Goal: Book appointment/travel/reservation

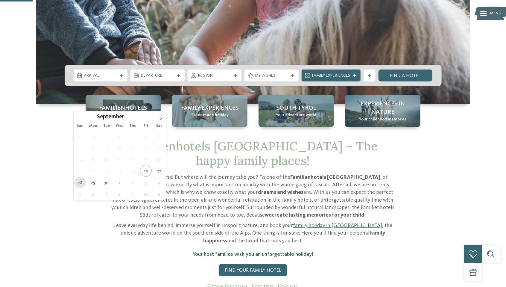
type div "28.09.2025"
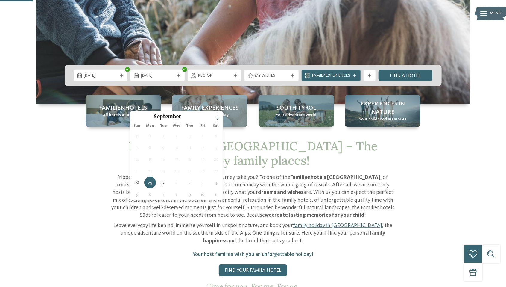
click at [217, 120] on span at bounding box center [218, 116] width 10 height 10
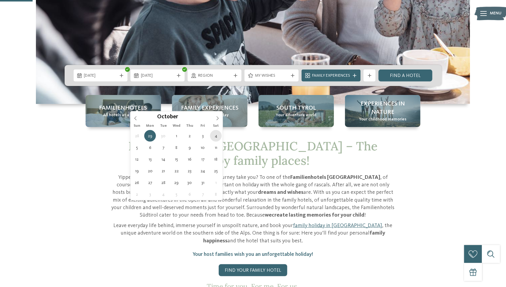
type div "04.10.2025"
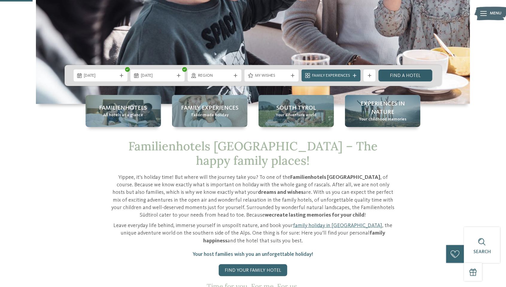
click at [413, 81] on link "Find a hotel" at bounding box center [406, 75] width 54 height 12
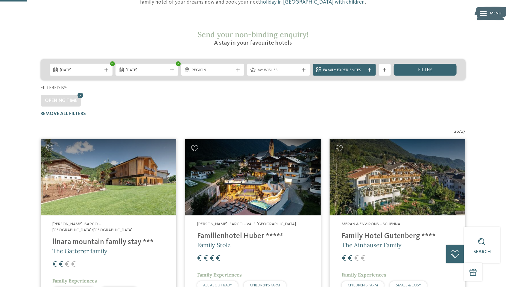
scroll to position [86, 0]
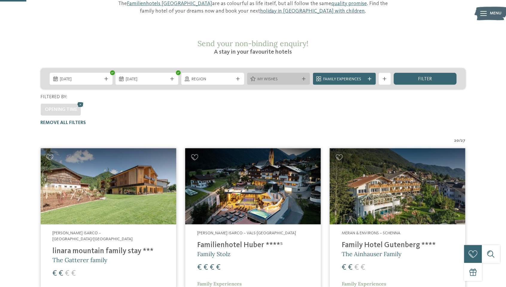
click at [282, 76] on span "My wishes" at bounding box center [279, 79] width 42 height 6
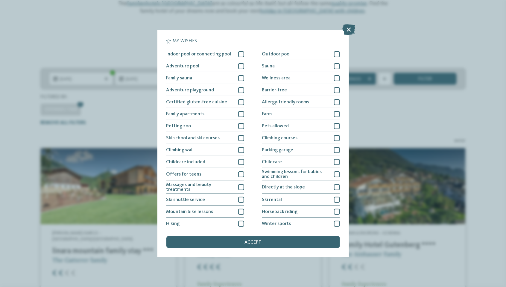
scroll to position [0, 0]
click at [348, 34] on icon at bounding box center [348, 30] width 13 height 10
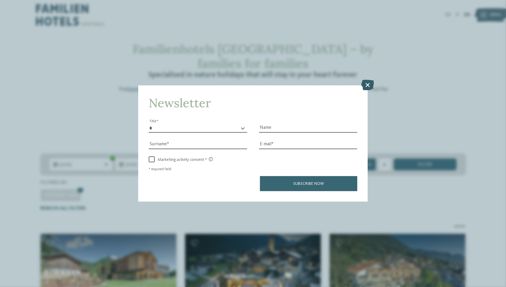
click at [370, 84] on icon at bounding box center [368, 85] width 13 height 10
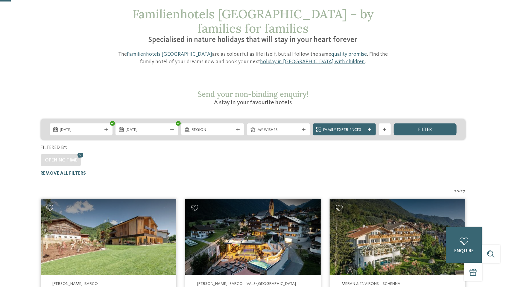
scroll to position [35, 0]
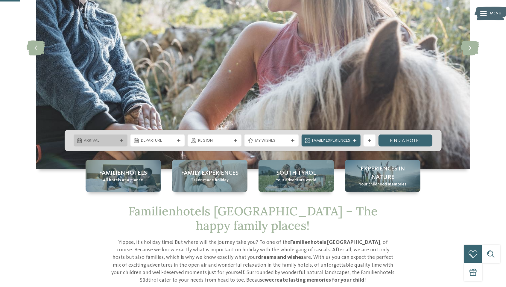
click at [111, 144] on span "Arrival" at bounding box center [100, 141] width 33 height 6
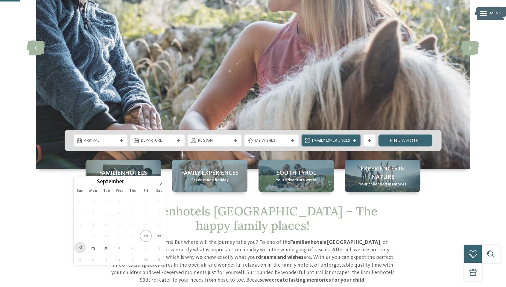
type div "28.09.2025"
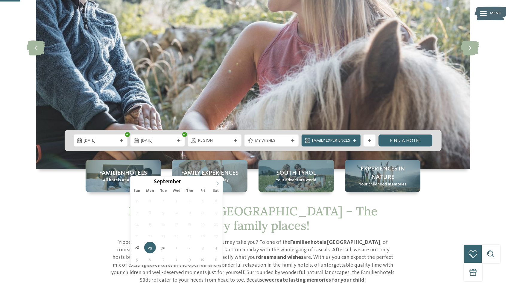
click at [221, 183] on span at bounding box center [218, 181] width 10 height 10
type div "04.10.2025"
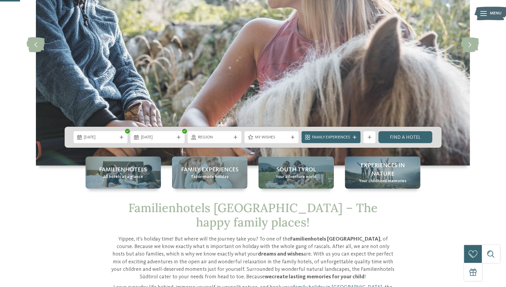
scroll to position [107, 0]
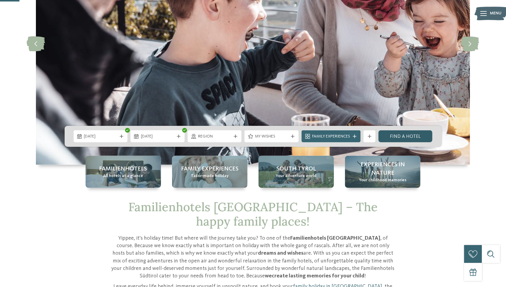
click at [416, 142] on link "Find a hotel" at bounding box center [406, 136] width 54 height 12
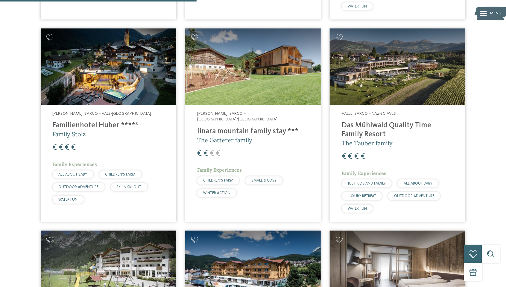
scroll to position [780, 0]
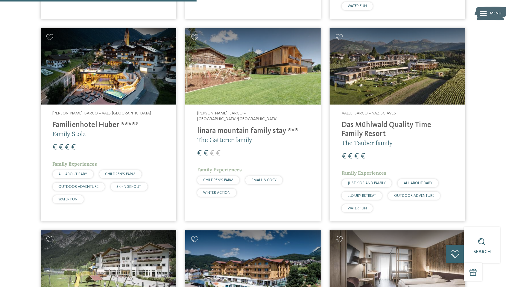
click at [409, 58] on img at bounding box center [398, 66] width 136 height 76
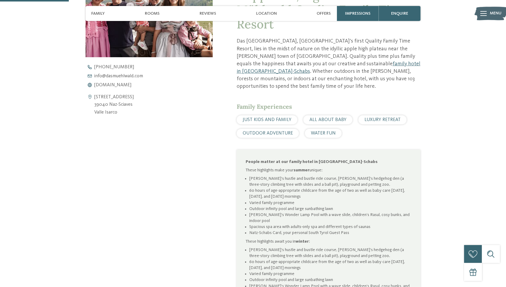
scroll to position [273, 0]
click at [128, 86] on span "[DOMAIN_NAME]" at bounding box center [113, 84] width 37 height 5
